Goal: Task Accomplishment & Management: Manage account settings

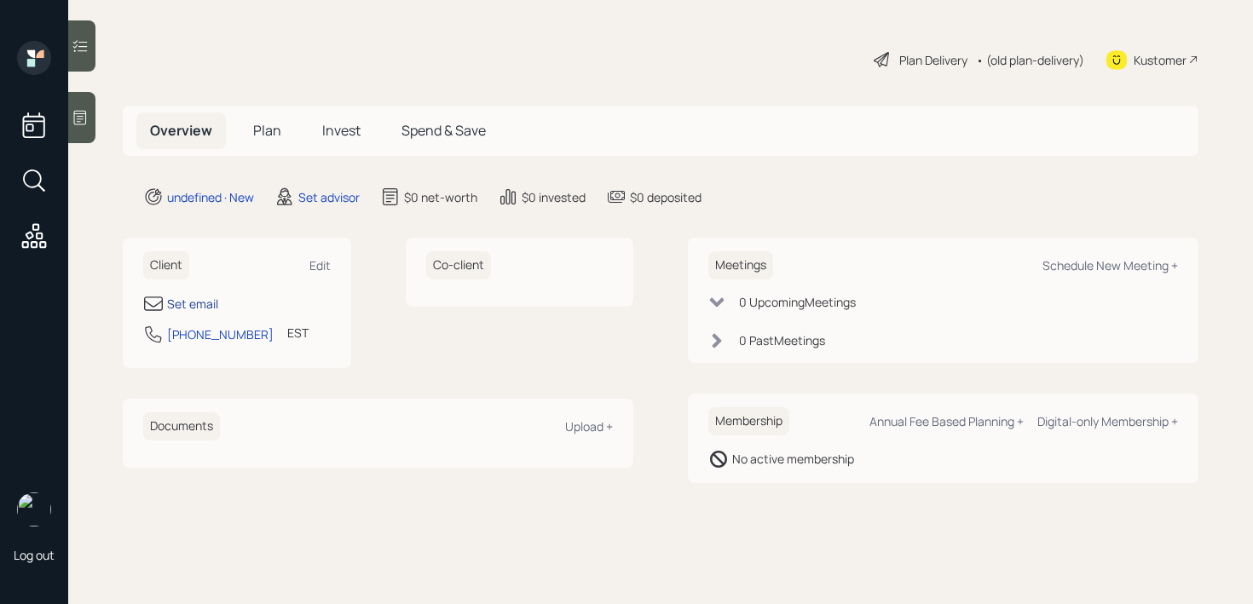
click at [200, 302] on div "Set email" at bounding box center [192, 304] width 51 height 18
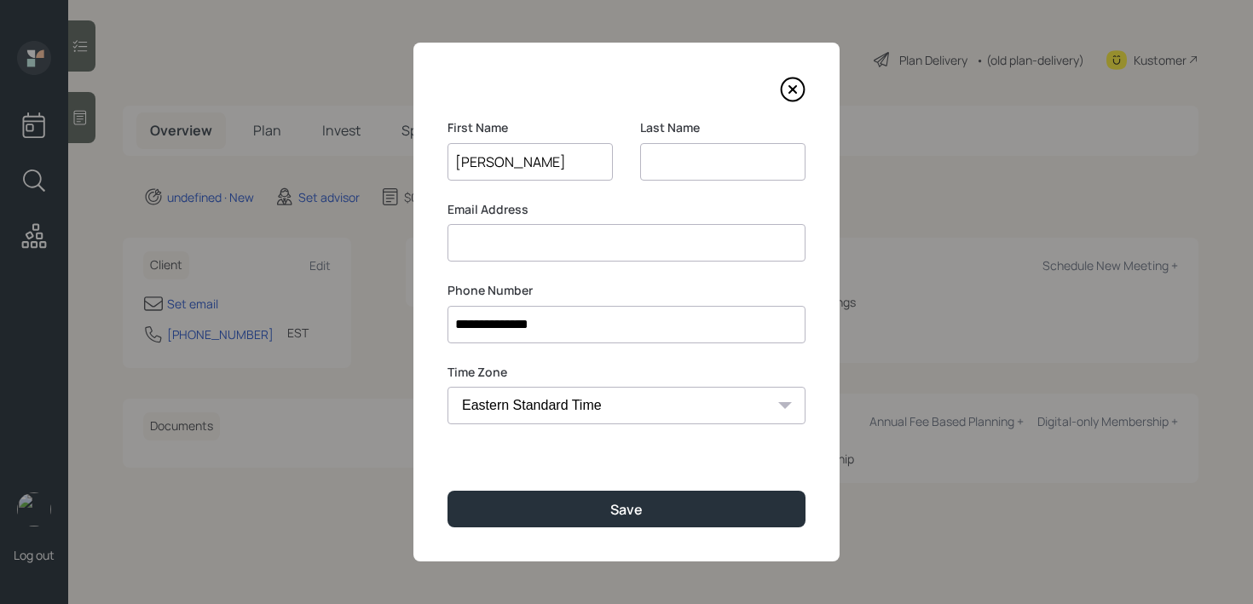
type input "[PERSON_NAME]"
click at [749, 178] on input at bounding box center [722, 162] width 165 height 38
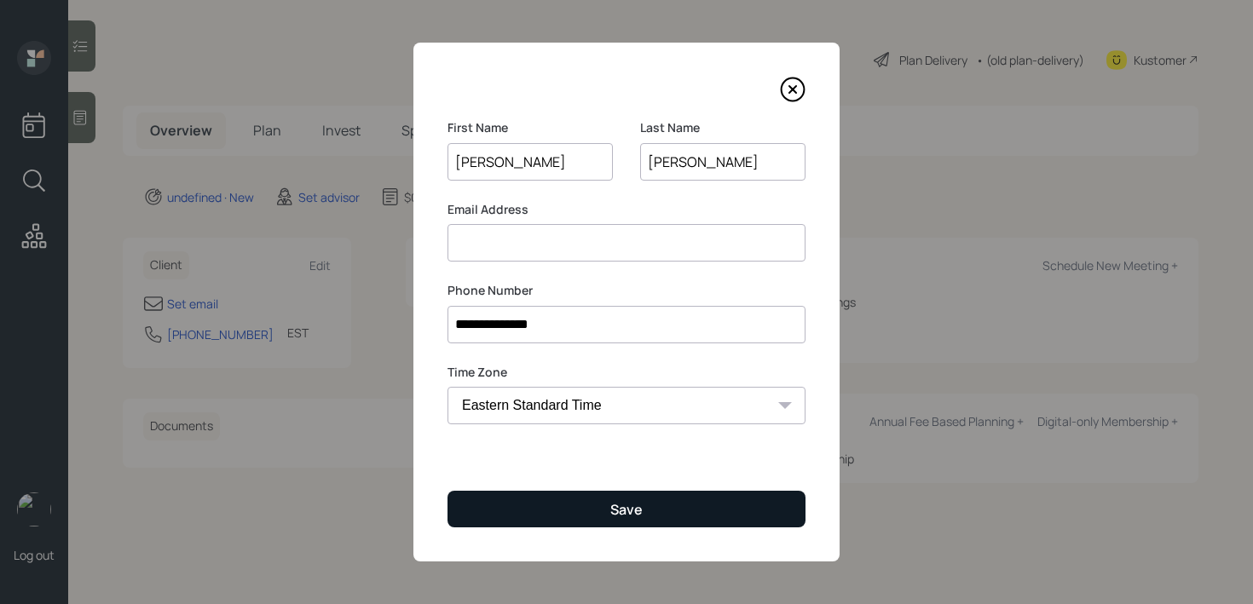
type input "[PERSON_NAME]"
click at [610, 510] on button "Save" at bounding box center [627, 509] width 358 height 37
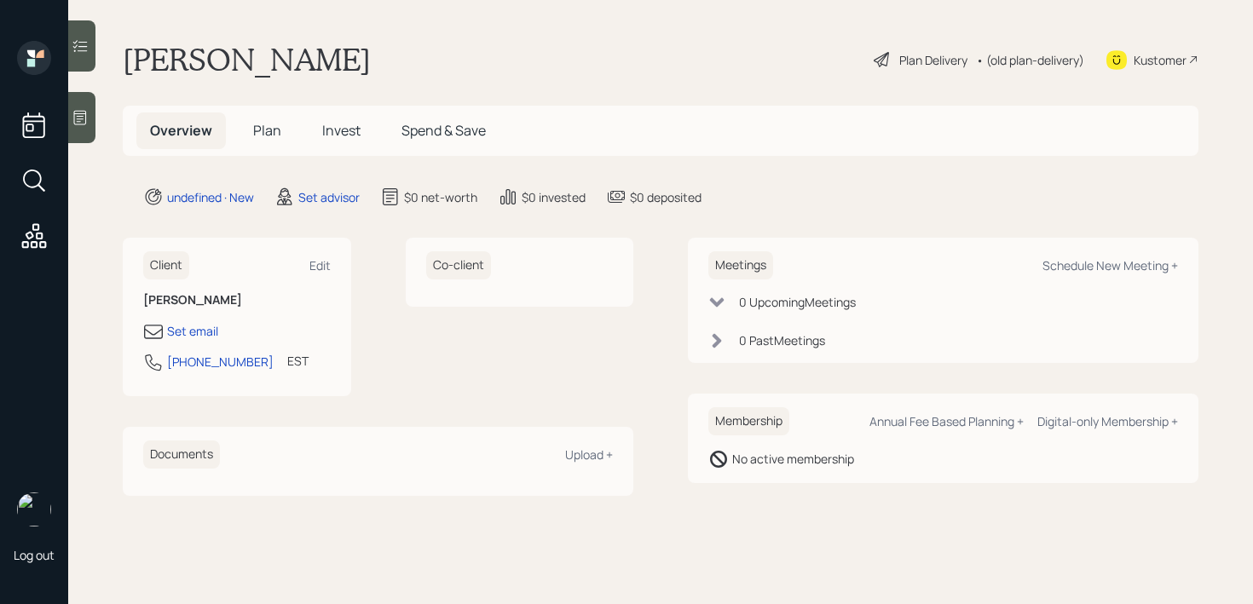
click at [85, 119] on icon at bounding box center [80, 117] width 17 height 17
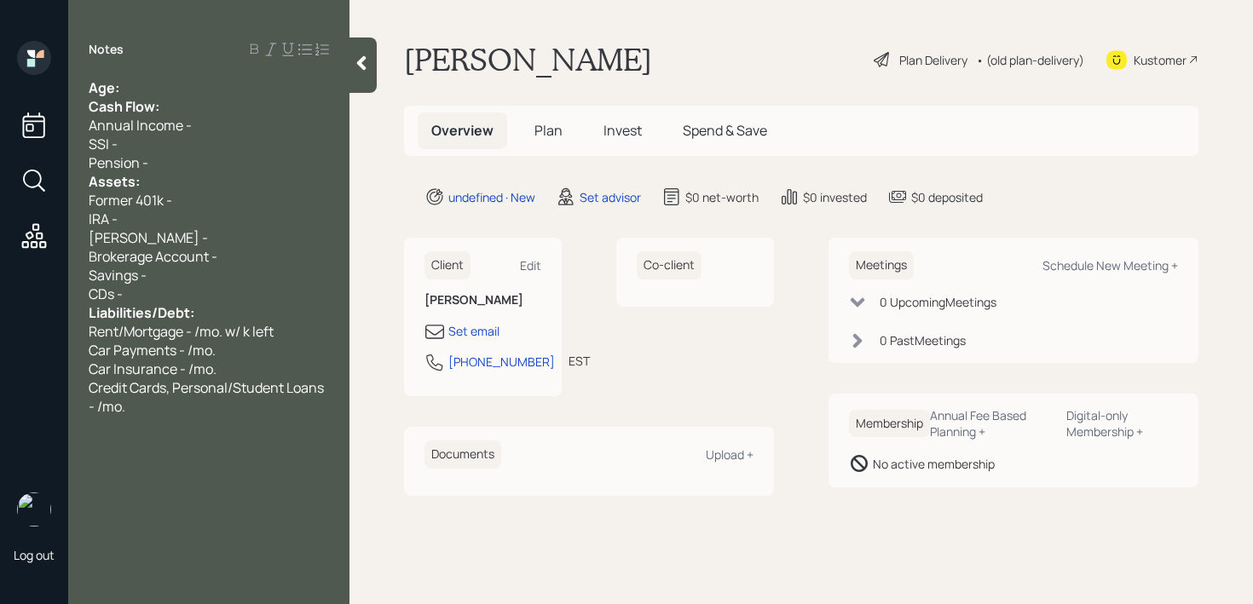
click at [145, 87] on div "Age:" at bounding box center [209, 87] width 240 height 19
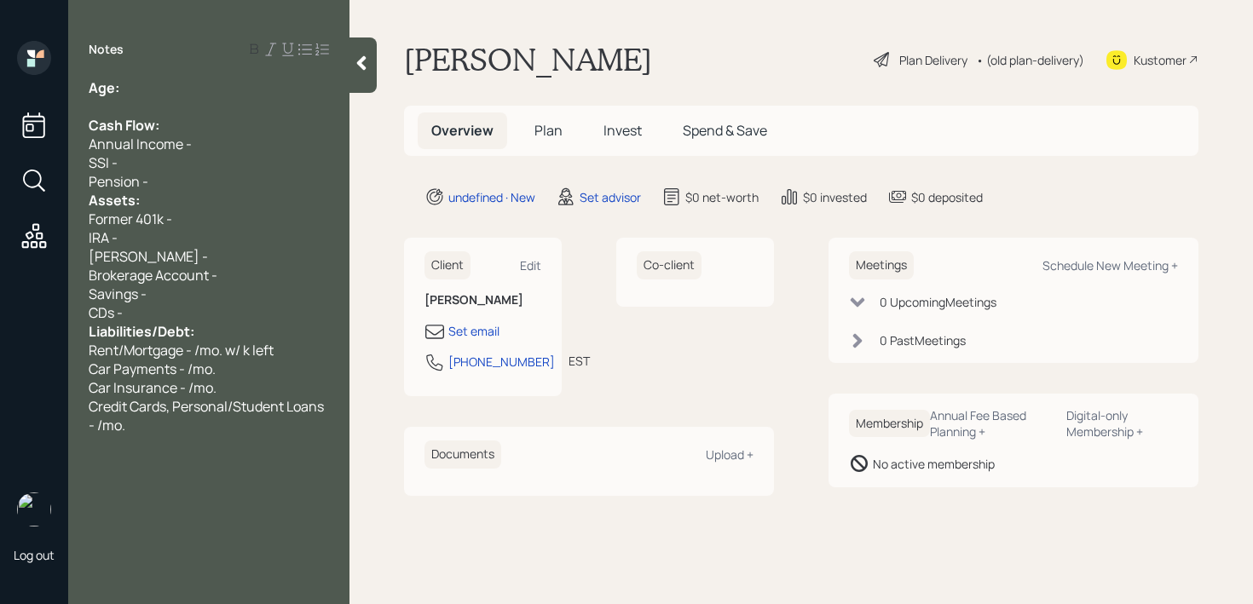
click at [171, 182] on div "Pension -" at bounding box center [209, 181] width 240 height 19
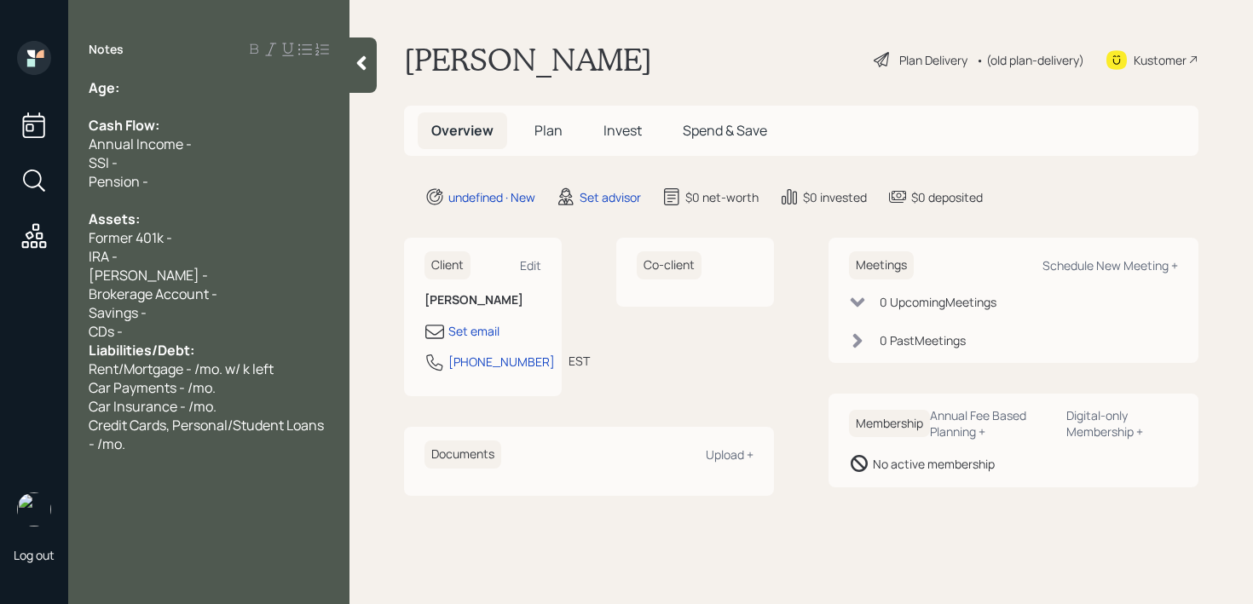
click at [202, 333] on div "CDs -" at bounding box center [209, 331] width 240 height 19
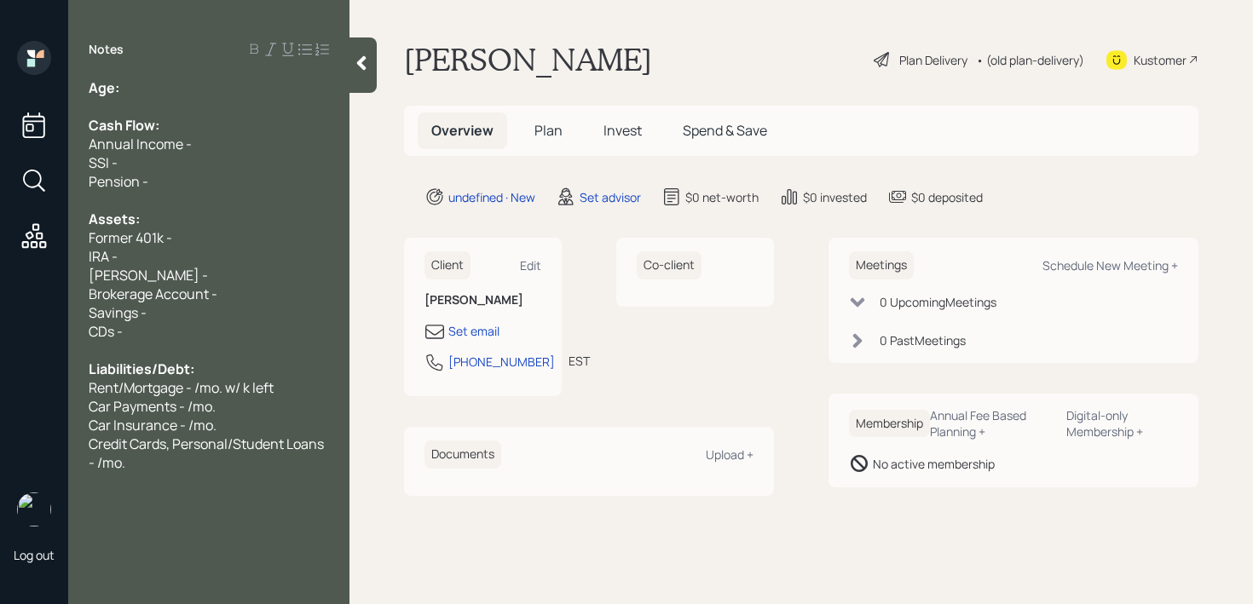
click at [1131, 55] on div "Kustomer" at bounding box center [1153, 60] width 92 height 38
